Goal: Task Accomplishment & Management: Use online tool/utility

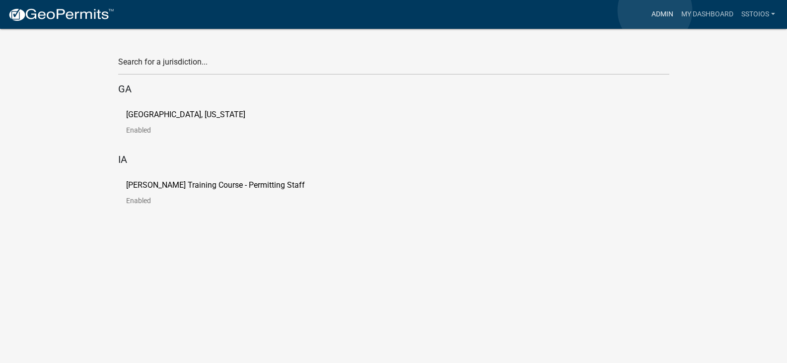
click at [656, 10] on link "Admin" at bounding box center [662, 14] width 30 height 19
click at [701, 14] on link "My Dashboard" at bounding box center [707, 14] width 60 height 19
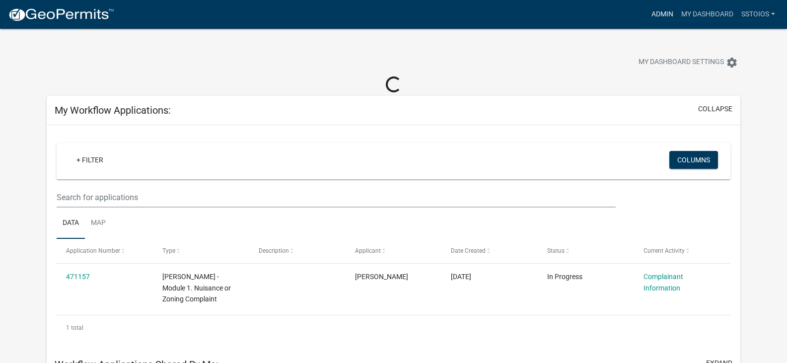
click at [659, 16] on link "Admin" at bounding box center [662, 14] width 30 height 19
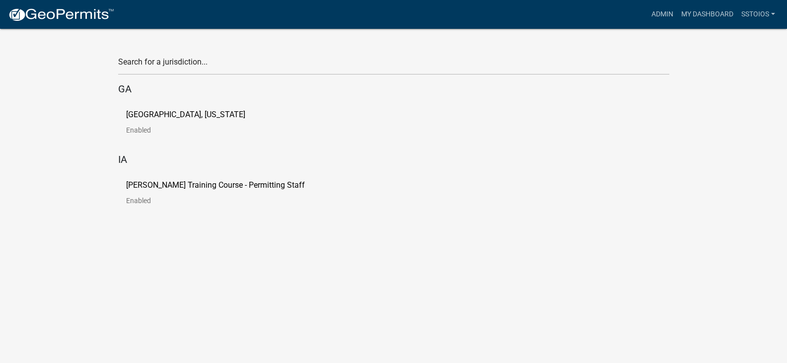
click at [238, 185] on p "[PERSON_NAME] Training Course - Permitting Staff" at bounding box center [215, 185] width 179 height 8
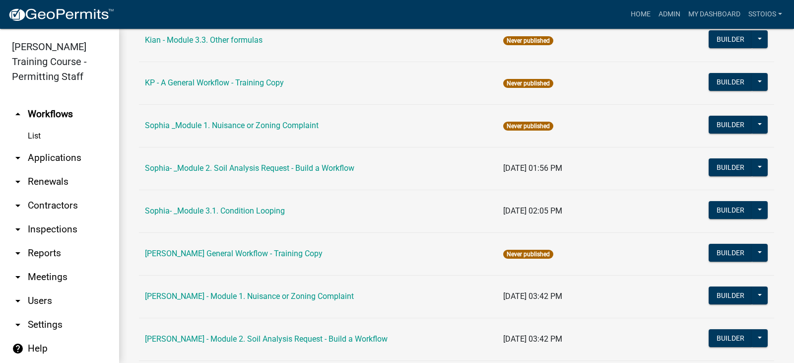
scroll to position [1141, 0]
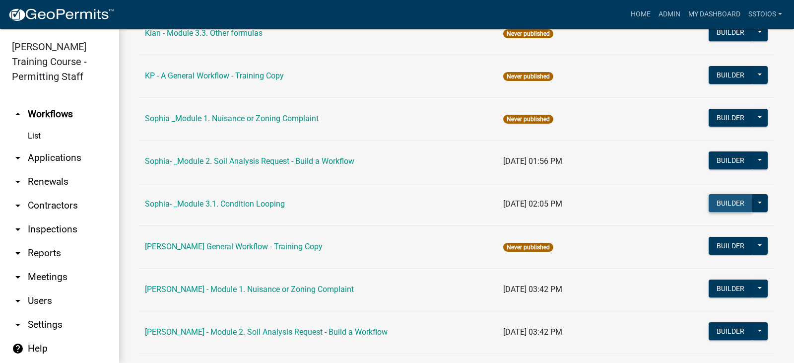
click at [709, 201] on button "Builder" at bounding box center [731, 203] width 44 height 18
